Goal: Task Accomplishment & Management: Use online tool/utility

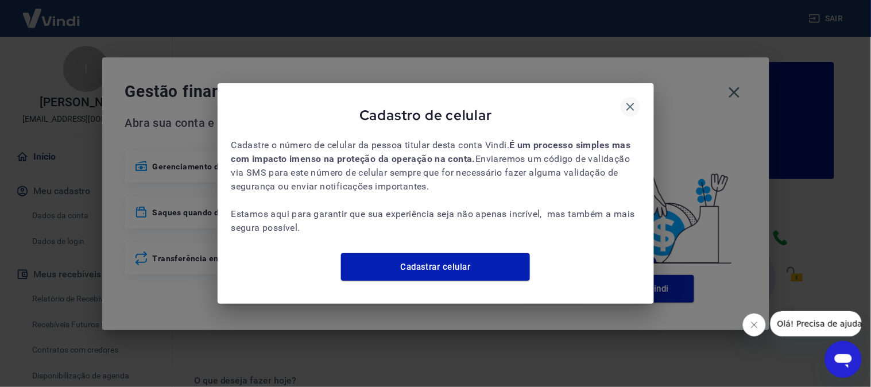
click at [632, 103] on icon "button" at bounding box center [630, 107] width 8 height 8
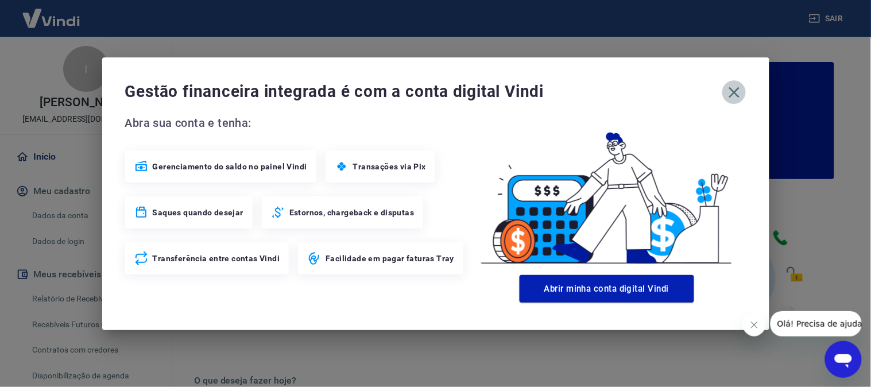
click at [728, 92] on icon "button" at bounding box center [734, 92] width 18 height 18
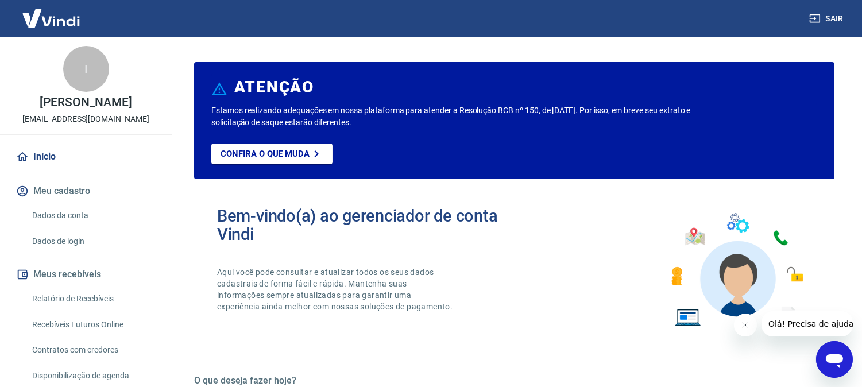
click at [737, 322] on button "Fechar mensagem da empresa" at bounding box center [744, 324] width 23 height 23
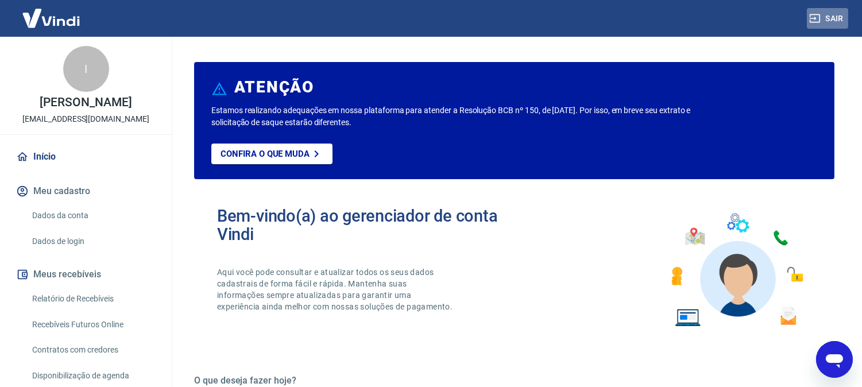
click at [807, 25] on button "Sair" at bounding box center [827, 18] width 41 height 21
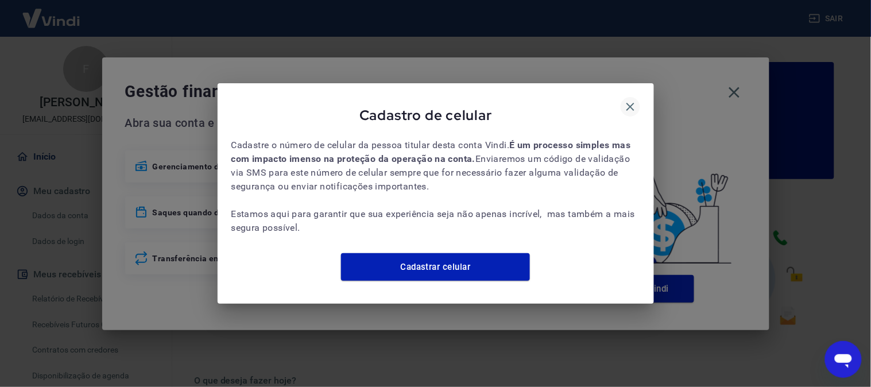
click at [633, 100] on icon "button" at bounding box center [631, 107] width 14 height 14
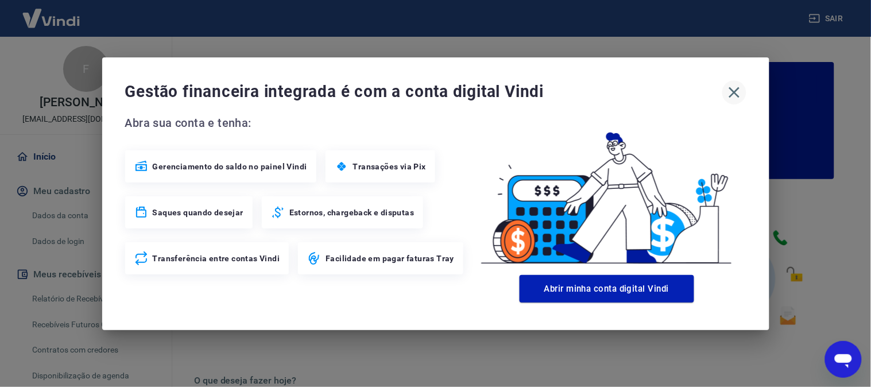
click at [739, 94] on icon "button" at bounding box center [734, 92] width 18 height 18
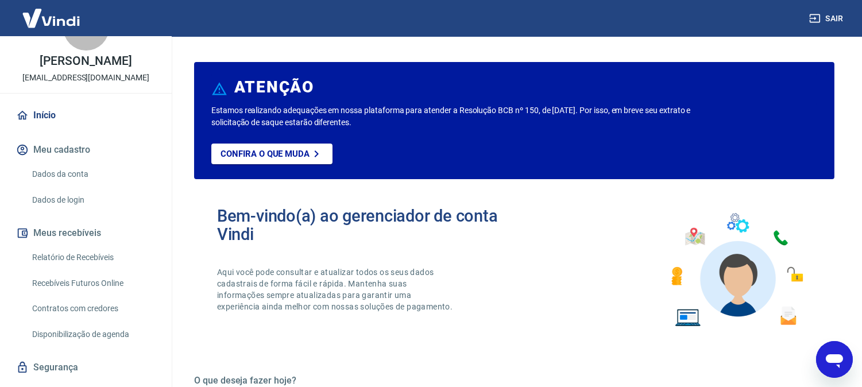
scroll to position [64, 0]
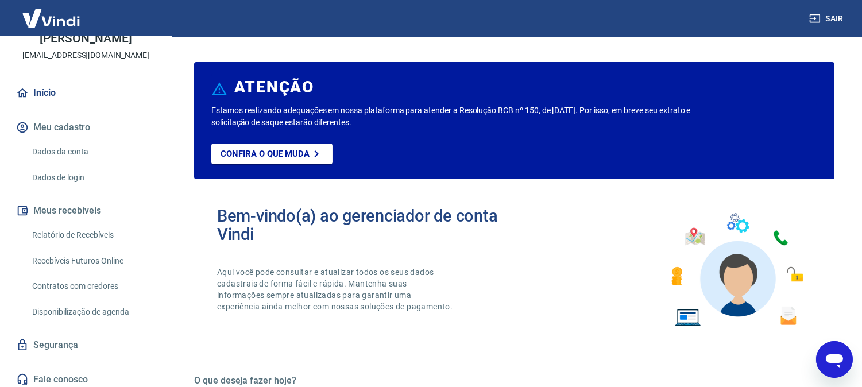
click at [85, 230] on link "Relatório de Recebíveis" at bounding box center [93, 235] width 130 height 24
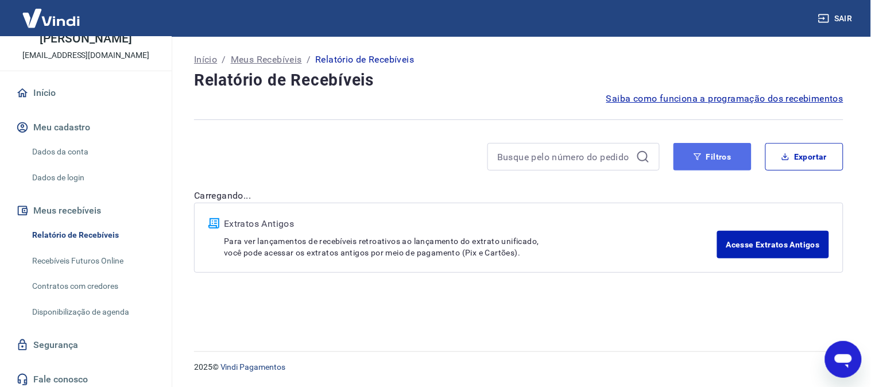
click at [715, 152] on button "Filtros" at bounding box center [712, 157] width 78 height 28
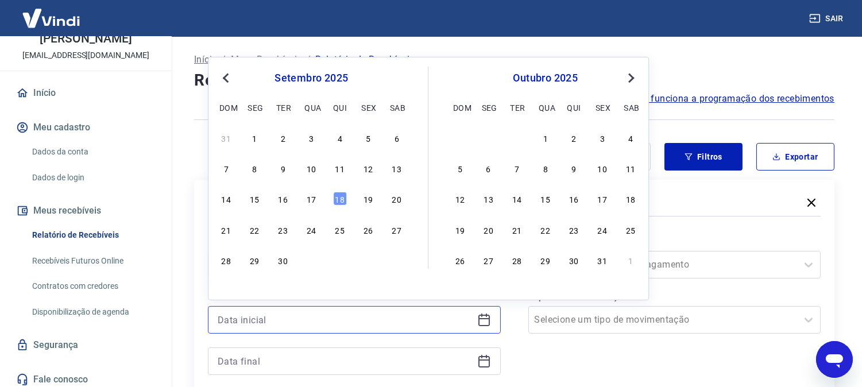
click at [322, 319] on input at bounding box center [345, 319] width 255 height 17
click at [307, 200] on div "17" at bounding box center [311, 199] width 14 height 14
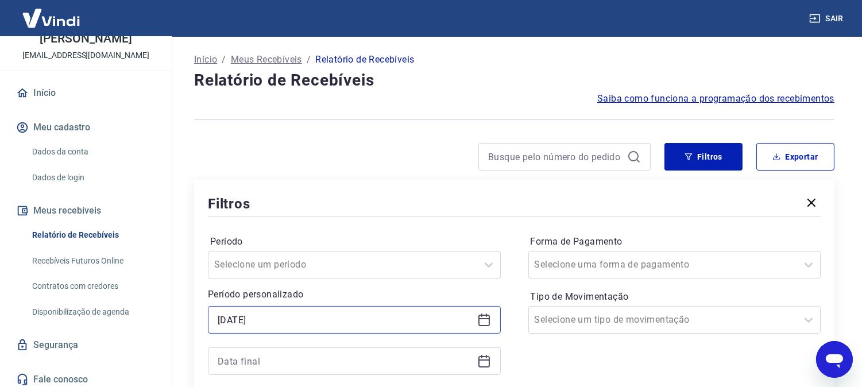
click at [276, 317] on input "17/09/2025" at bounding box center [345, 319] width 255 height 17
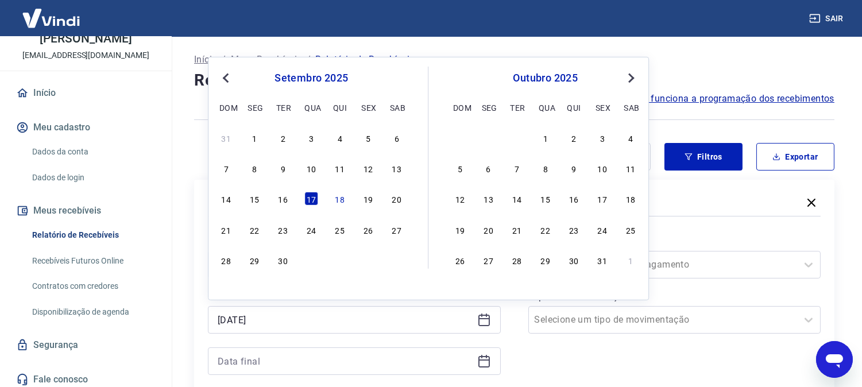
click at [287, 201] on div "16" at bounding box center [283, 199] width 14 height 14
type input "[DATE]"
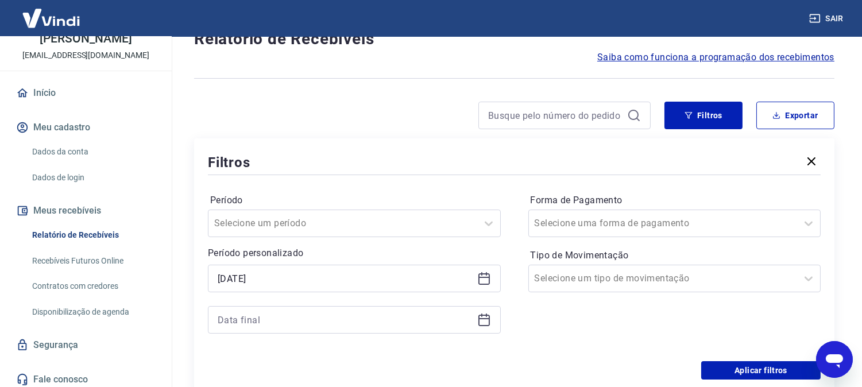
scroll to position [64, 0]
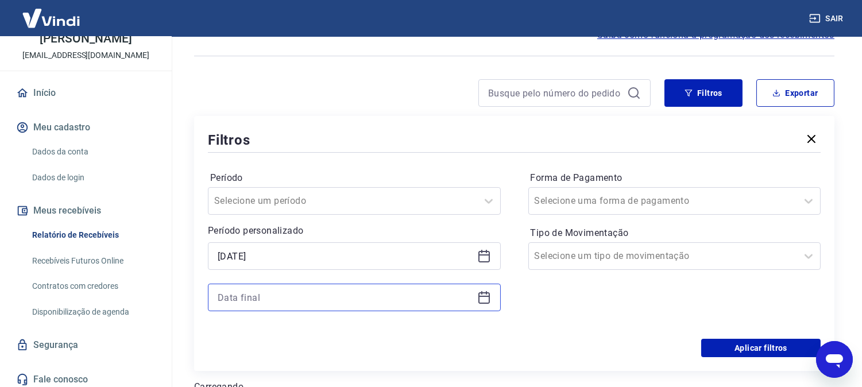
click at [282, 296] on input at bounding box center [345, 297] width 255 height 17
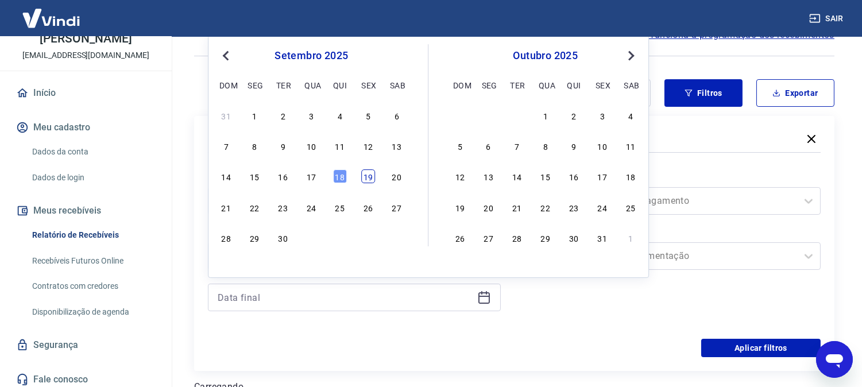
click at [368, 177] on div "19" at bounding box center [368, 177] width 14 height 14
type input "[DATE]"
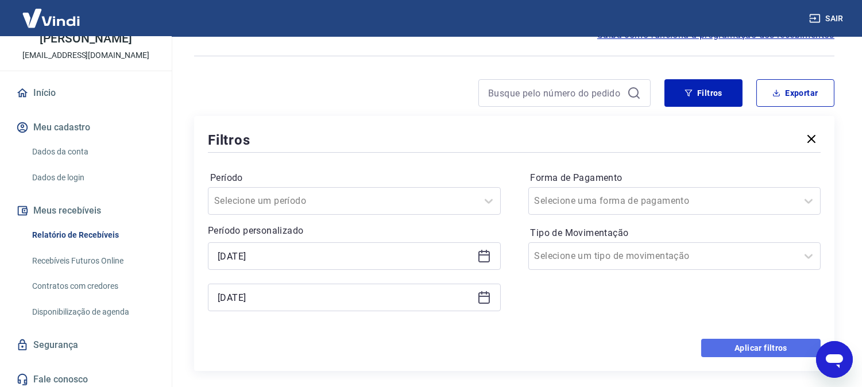
click at [712, 350] on button "Aplicar filtros" at bounding box center [760, 348] width 119 height 18
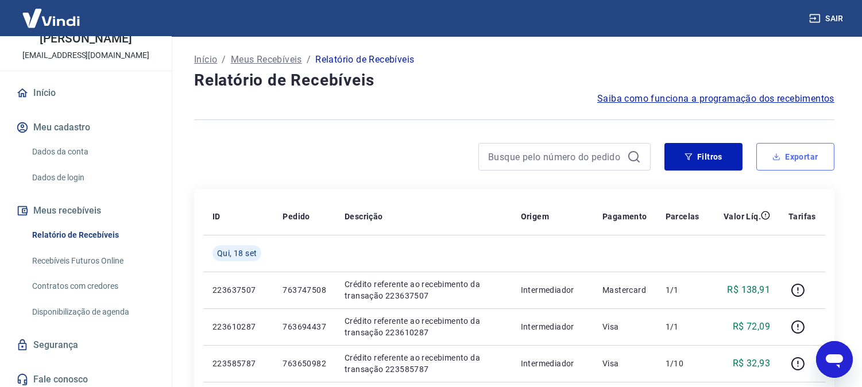
click at [792, 153] on button "Exportar" at bounding box center [795, 157] width 78 height 28
type input "[DATE]"
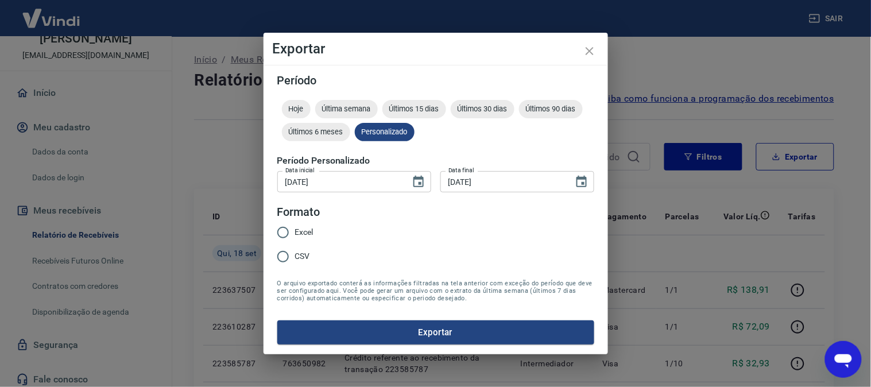
click at [287, 233] on input "Excel" at bounding box center [283, 232] width 24 height 24
radio input "true"
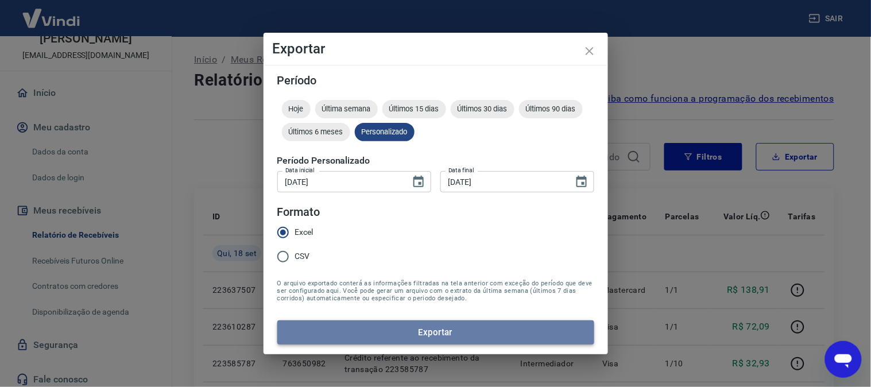
click at [415, 326] on button "Exportar" at bounding box center [435, 332] width 317 height 24
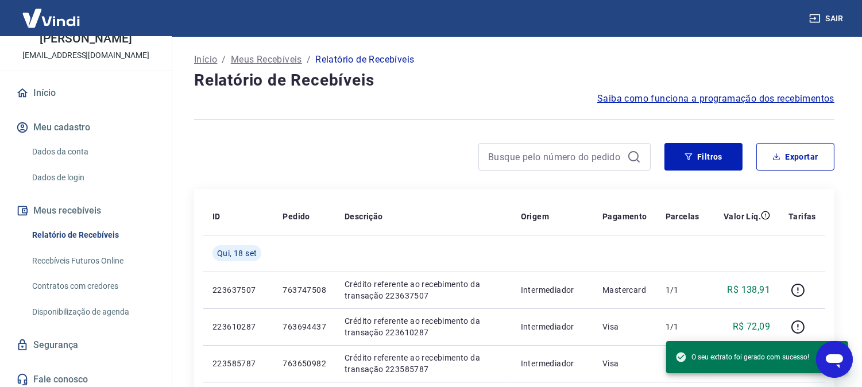
click at [49, 92] on link "Início" at bounding box center [86, 92] width 144 height 25
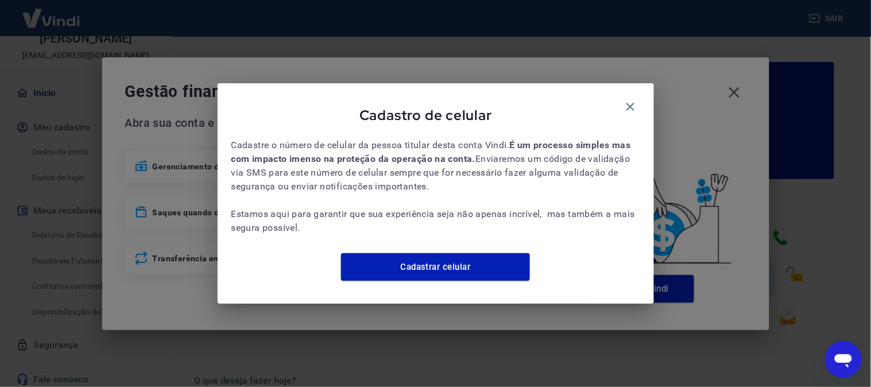
click at [624, 97] on div "Cadastro de celular" at bounding box center [435, 117] width 409 height 41
click at [630, 100] on icon "button" at bounding box center [631, 107] width 14 height 14
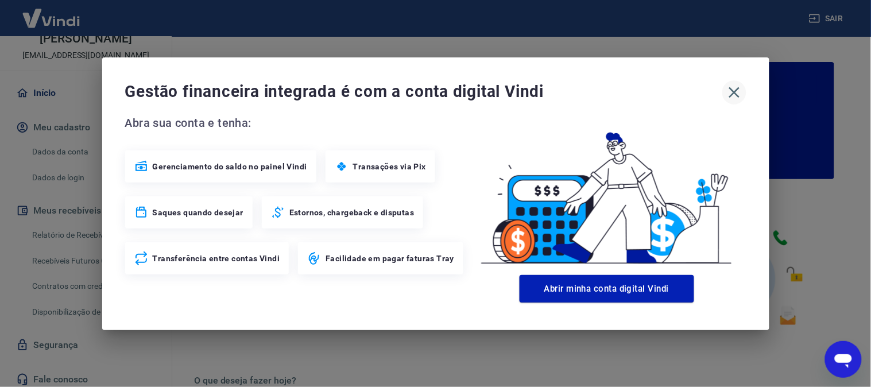
click at [728, 88] on icon "button" at bounding box center [734, 92] width 18 height 18
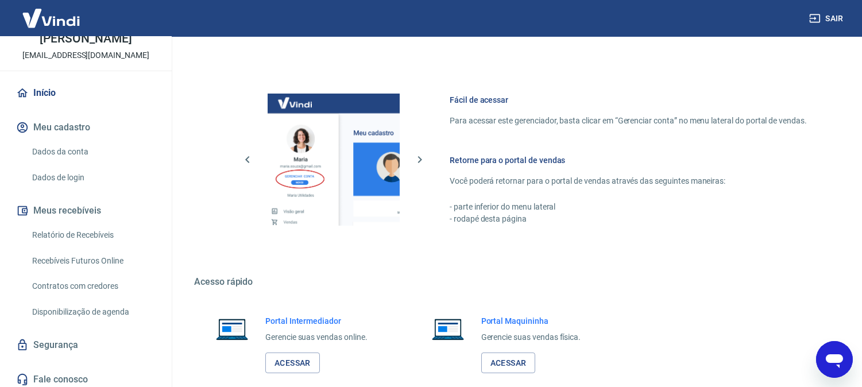
scroll to position [638, 0]
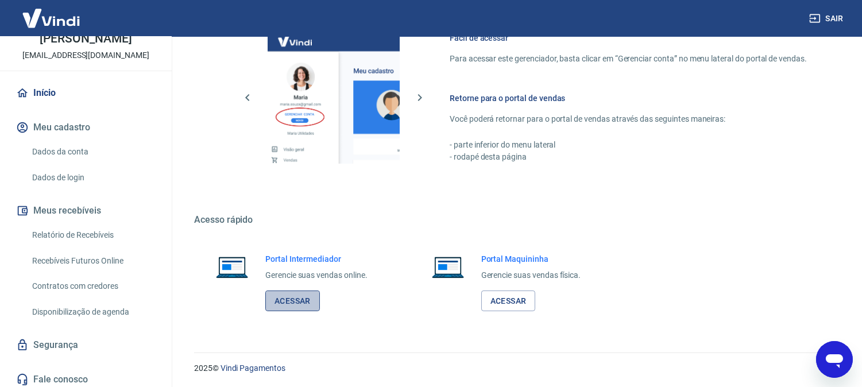
click at [300, 299] on link "Acessar" at bounding box center [292, 301] width 55 height 21
click at [819, 18] on icon "button" at bounding box center [815, 18] width 10 height 9
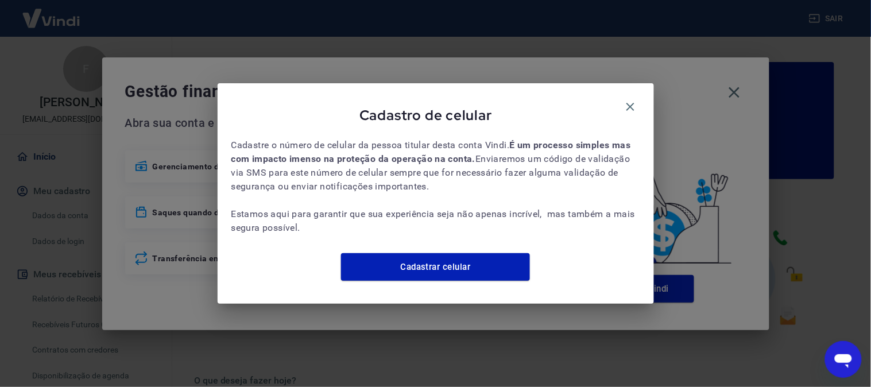
click at [639, 104] on div "Cadastro de celular" at bounding box center [435, 117] width 409 height 41
click at [633, 103] on icon "button" at bounding box center [630, 107] width 8 height 8
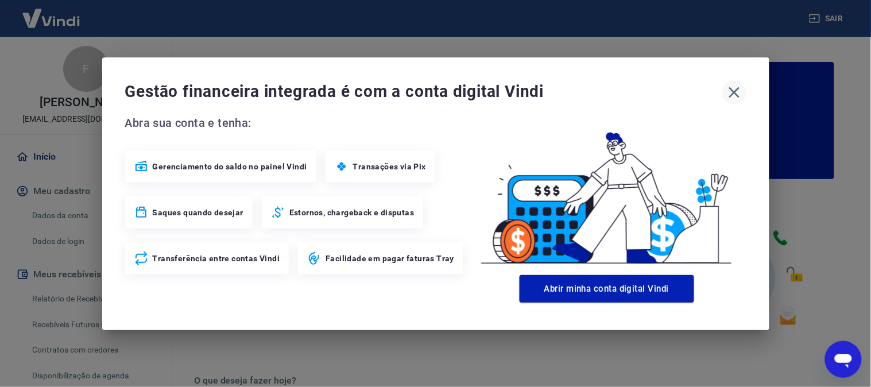
click at [735, 94] on icon "button" at bounding box center [734, 92] width 11 height 11
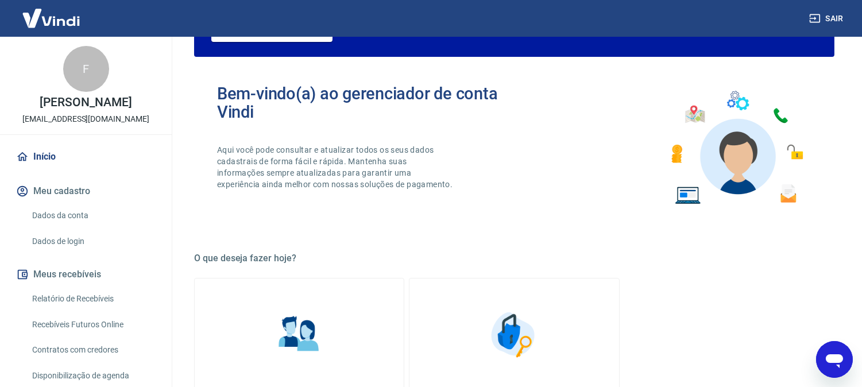
scroll to position [127, 0]
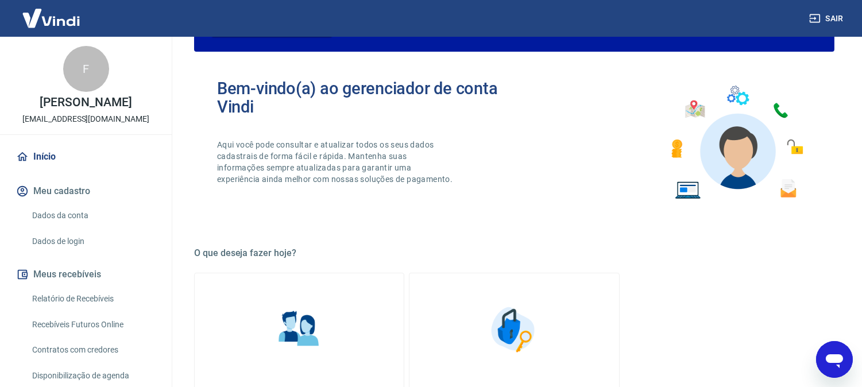
click at [94, 293] on link "Relatório de Recebíveis" at bounding box center [93, 299] width 130 height 24
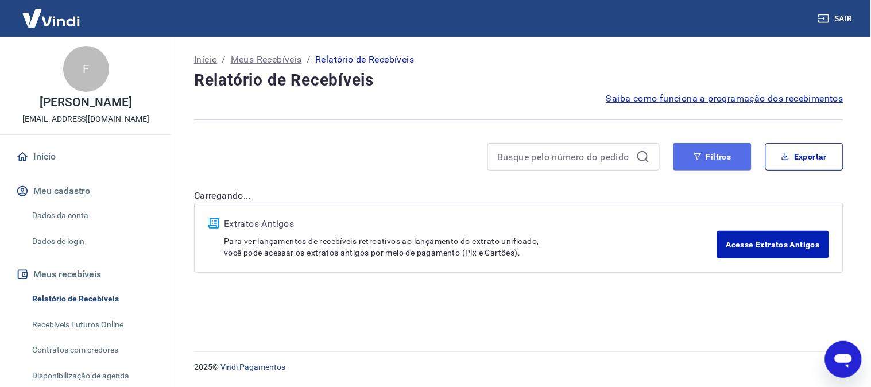
click at [691, 156] on button "Filtros" at bounding box center [712, 157] width 78 height 28
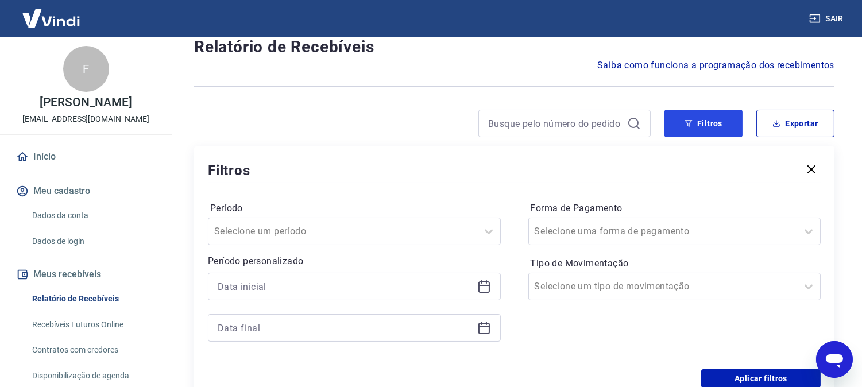
scroll to position [64, 0]
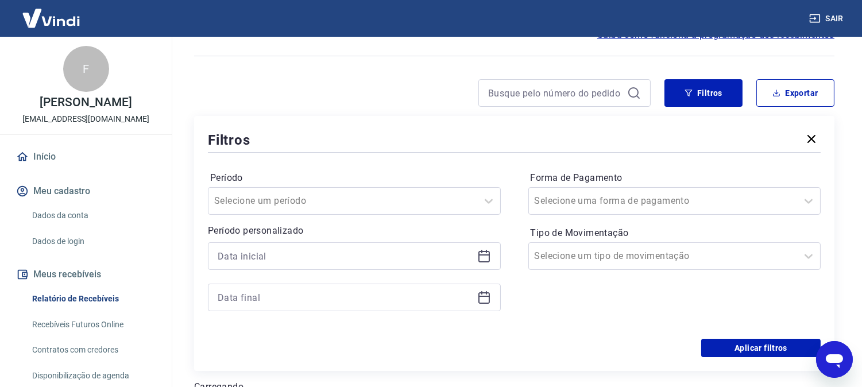
click at [295, 240] on div "Período personalizado" at bounding box center [354, 267] width 293 height 87
click at [299, 249] on input at bounding box center [345, 255] width 255 height 17
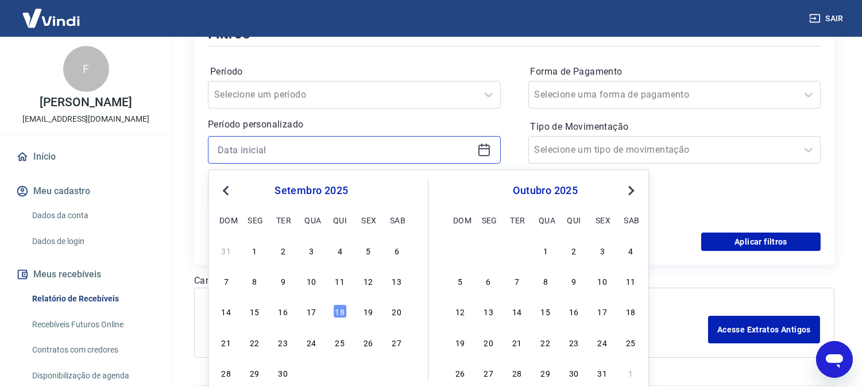
scroll to position [191, 0]
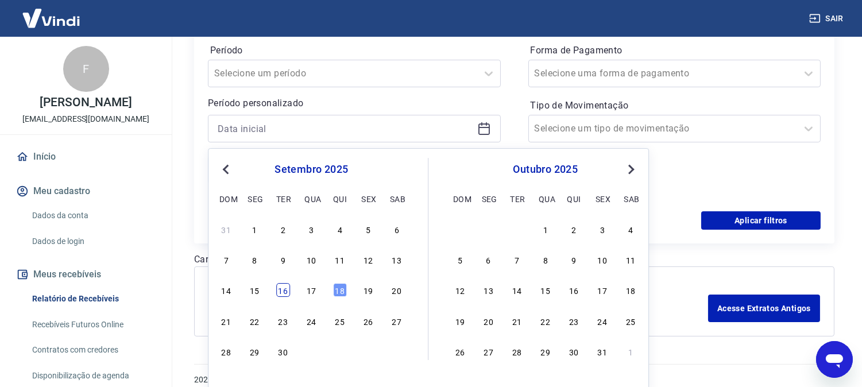
click at [281, 289] on div "16" at bounding box center [283, 291] width 14 height 14
type input "[DATE]"
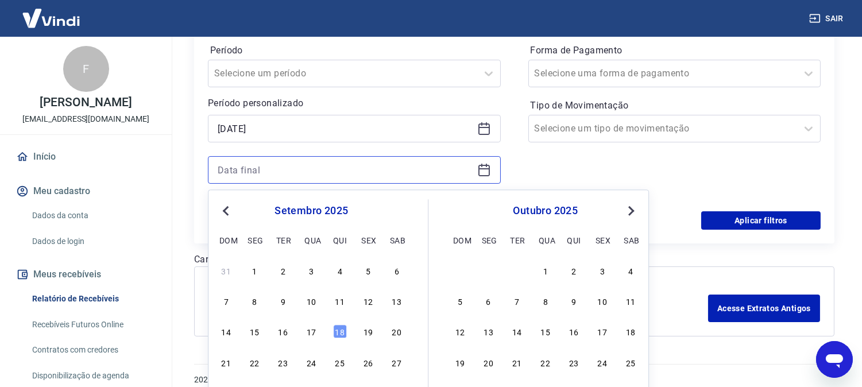
click at [289, 171] on input at bounding box center [345, 169] width 255 height 17
click at [369, 334] on div "19" at bounding box center [368, 332] width 14 height 14
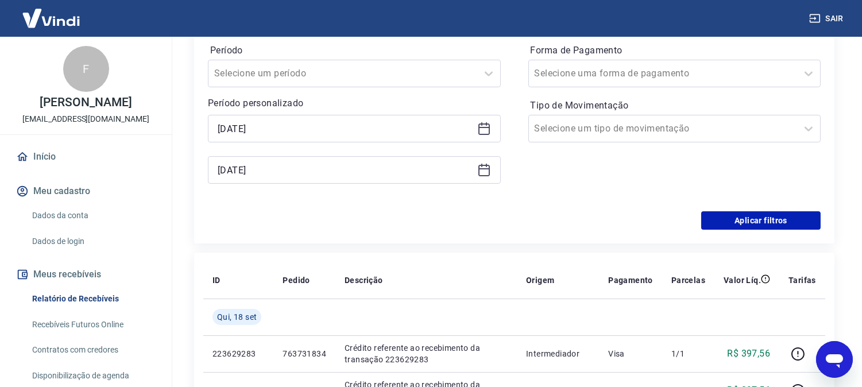
type input "[DATE]"
click at [779, 224] on button "Aplicar filtros" at bounding box center [760, 220] width 119 height 18
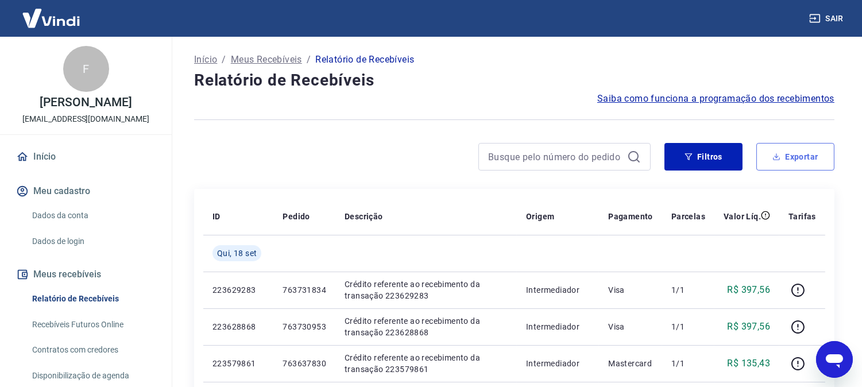
click at [806, 153] on button "Exportar" at bounding box center [795, 157] width 78 height 28
type input "[DATE]"
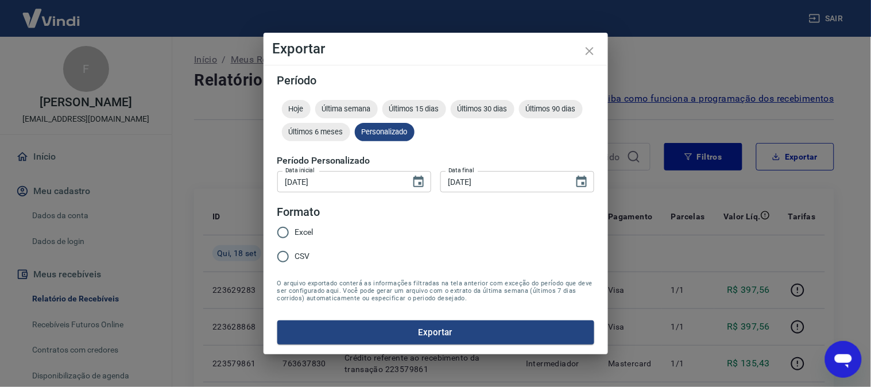
click at [291, 226] on input "Excel" at bounding box center [283, 232] width 24 height 24
radio input "true"
click at [378, 333] on button "Exportar" at bounding box center [435, 332] width 317 height 24
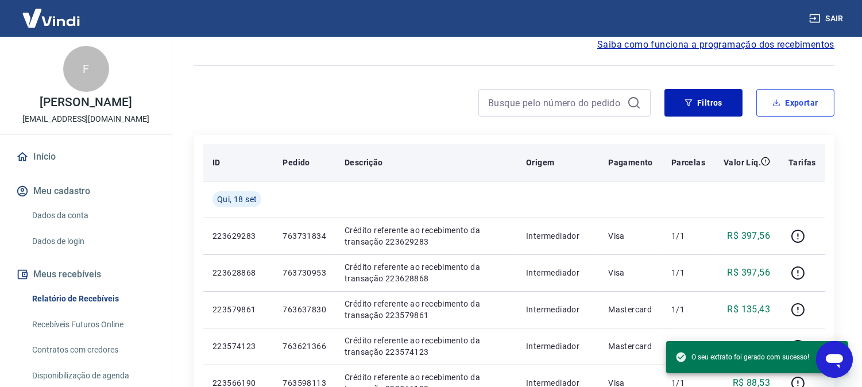
scroll to position [127, 0]
